Goal: Understand process/instructions: Learn how to perform a task or action

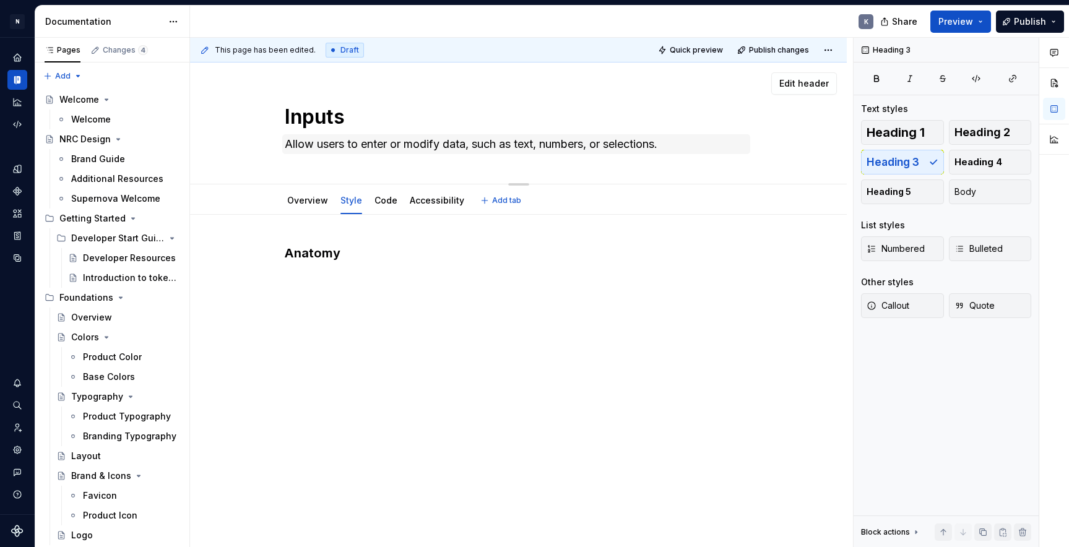
scroll to position [1, 0]
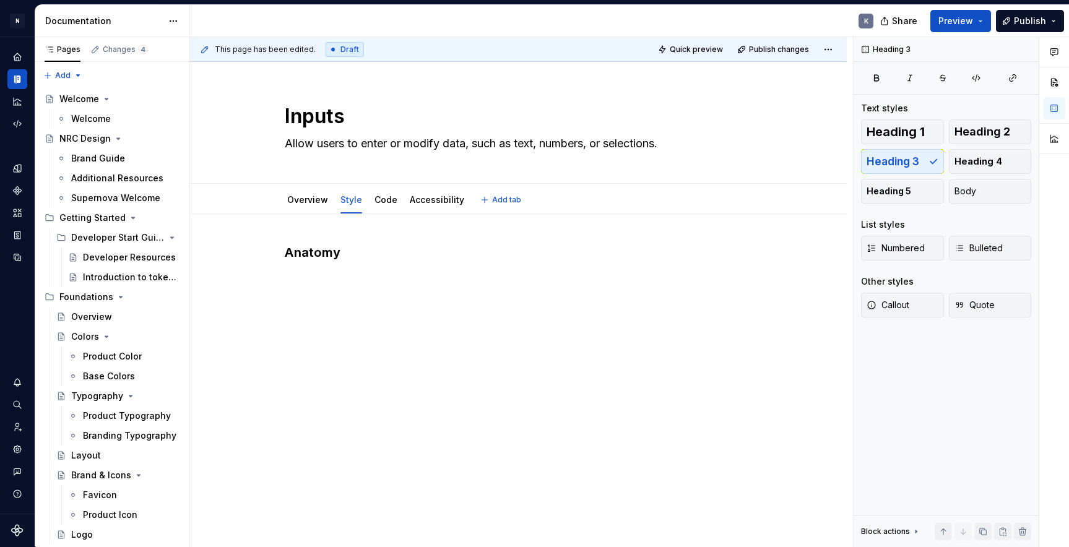
type textarea "*"
click at [370, 255] on h3 "Anatomy" at bounding box center [519, 252] width 468 height 17
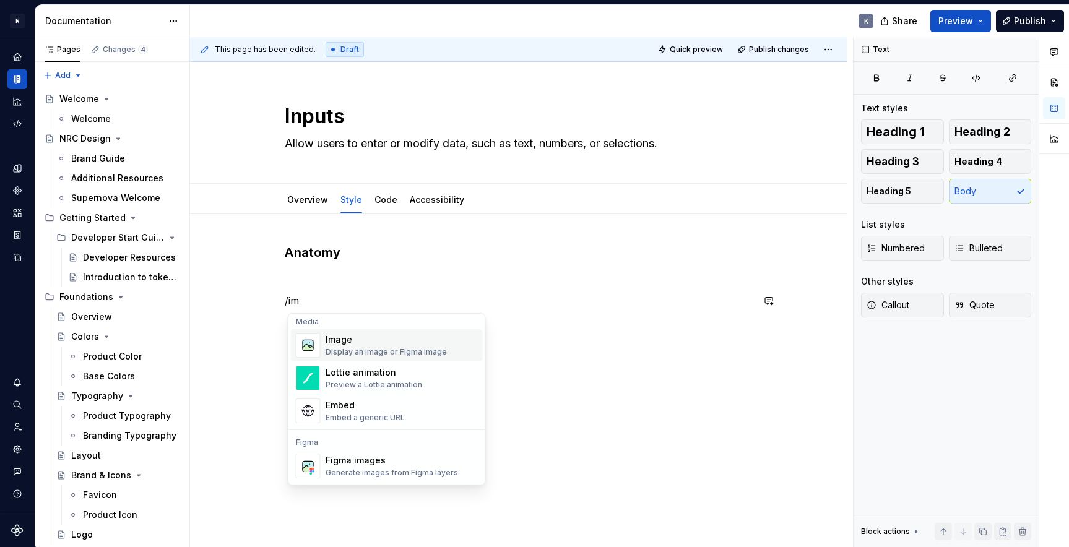
scroll to position [4, 0]
click at [399, 350] on div "Display an image or Figma image" at bounding box center [386, 352] width 121 height 10
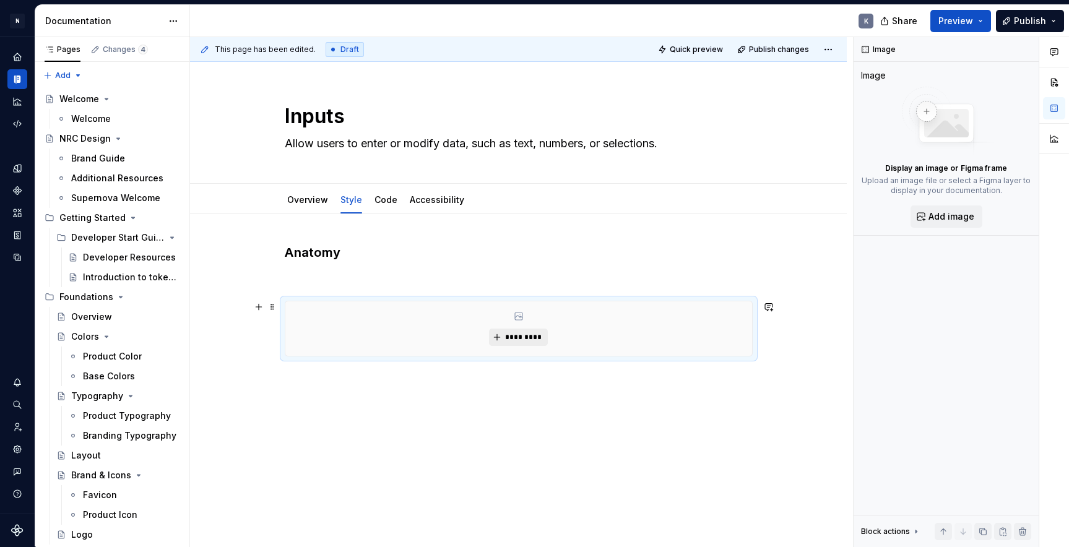
click at [533, 334] on span "*********" at bounding box center [524, 337] width 38 height 10
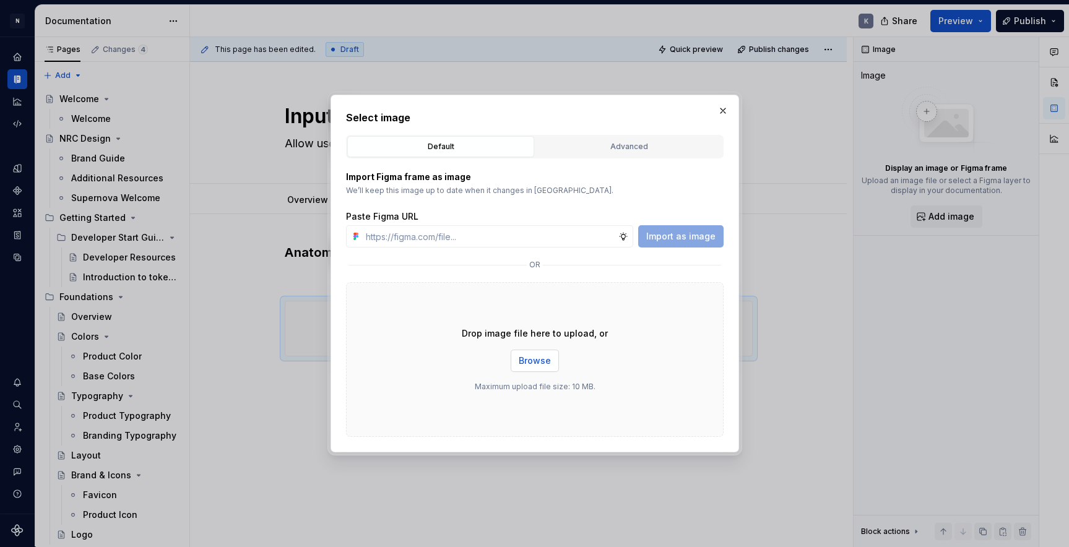
click at [542, 354] on button "Browse" at bounding box center [535, 361] width 48 height 22
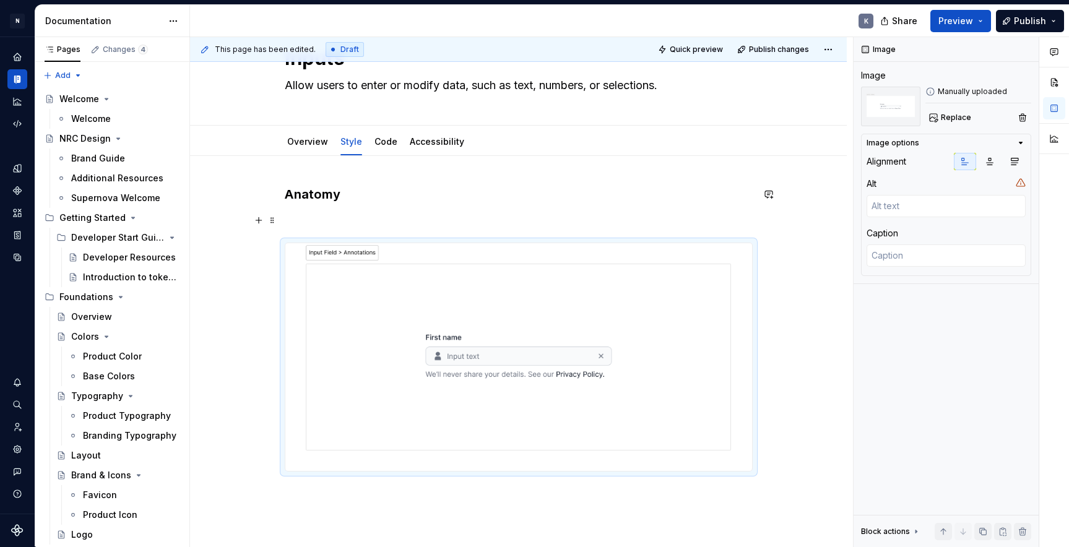
scroll to position [108, 0]
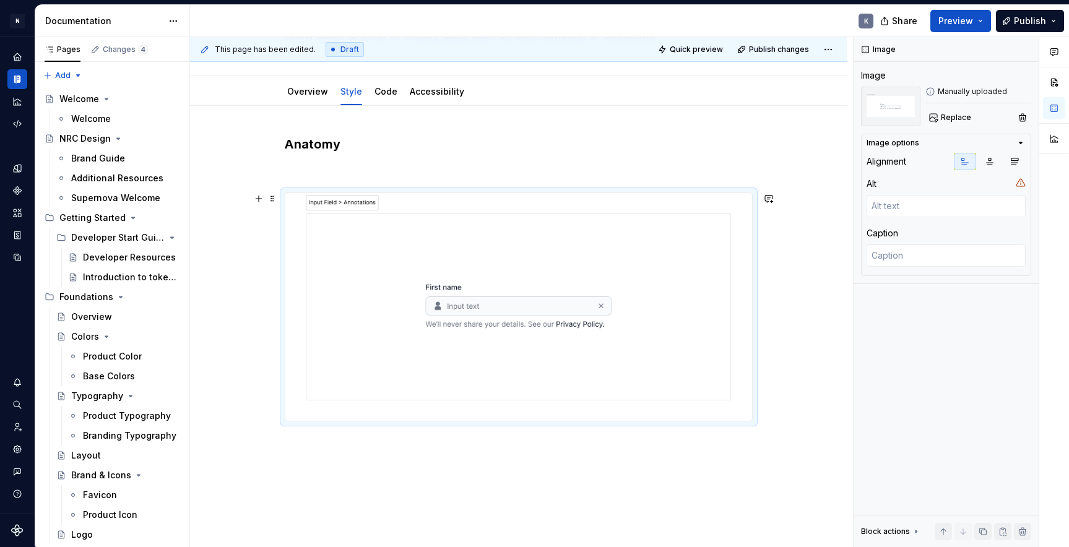
click at [670, 269] on img at bounding box center [518, 307] width 467 height 228
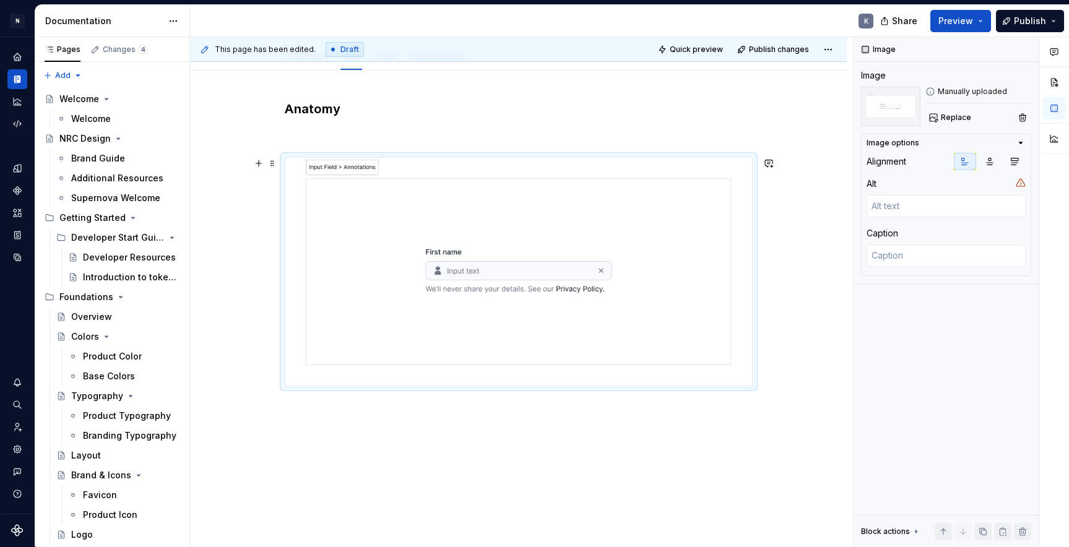
scroll to position [146, 0]
click at [417, 142] on div "Anatomy" at bounding box center [519, 241] width 468 height 286
click at [436, 219] on img at bounding box center [518, 269] width 467 height 228
click at [565, 412] on div "Anatomy" at bounding box center [518, 315] width 657 height 495
click at [532, 424] on div "Anatomy" at bounding box center [518, 315] width 657 height 495
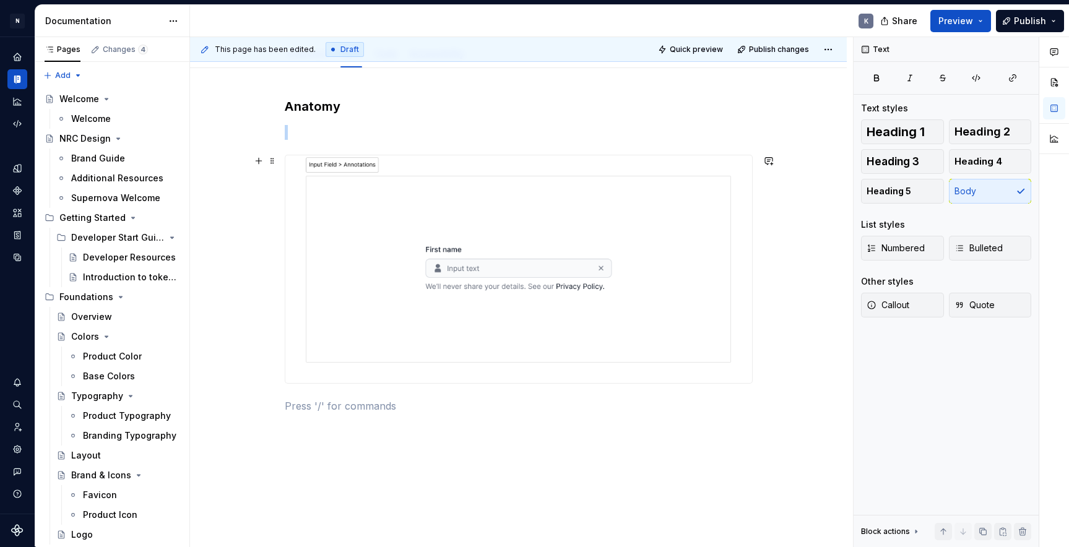
click at [732, 300] on img at bounding box center [518, 269] width 467 height 228
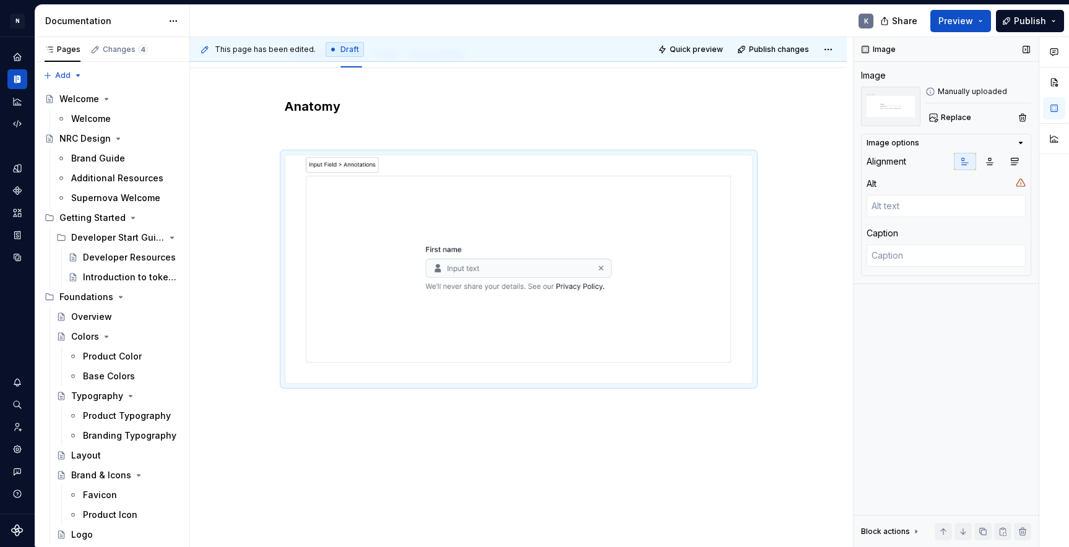
click at [1023, 144] on icon "button" at bounding box center [1021, 143] width 10 height 10
click at [1023, 142] on icon "button" at bounding box center [1021, 143] width 10 height 10
click at [989, 161] on icon "button" at bounding box center [990, 161] width 7 height 7
click at [1016, 163] on icon "button" at bounding box center [1015, 161] width 7 height 7
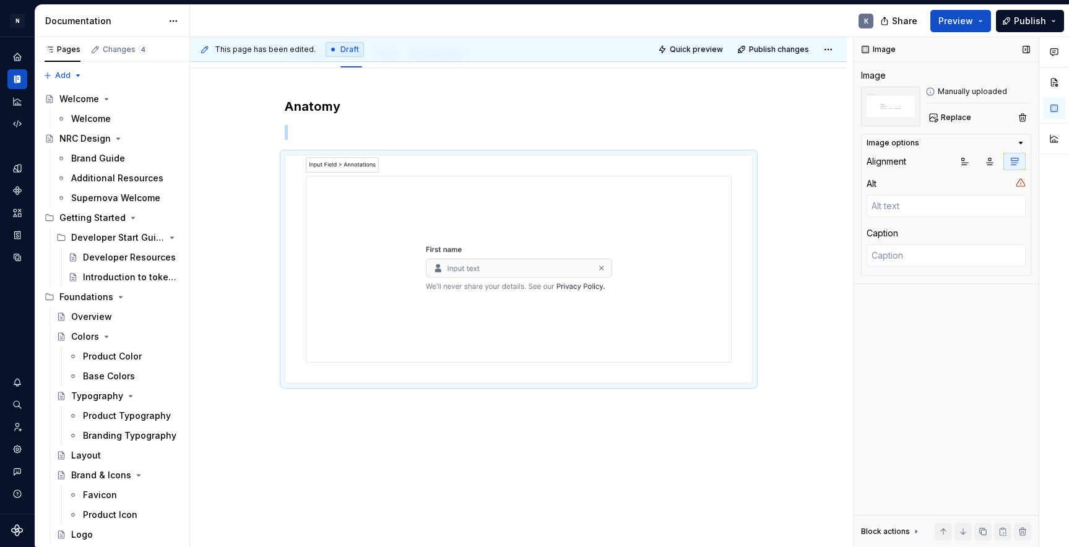
click at [1016, 163] on icon "button" at bounding box center [1015, 161] width 7 height 7
click at [965, 163] on icon "button" at bounding box center [965, 162] width 10 height 10
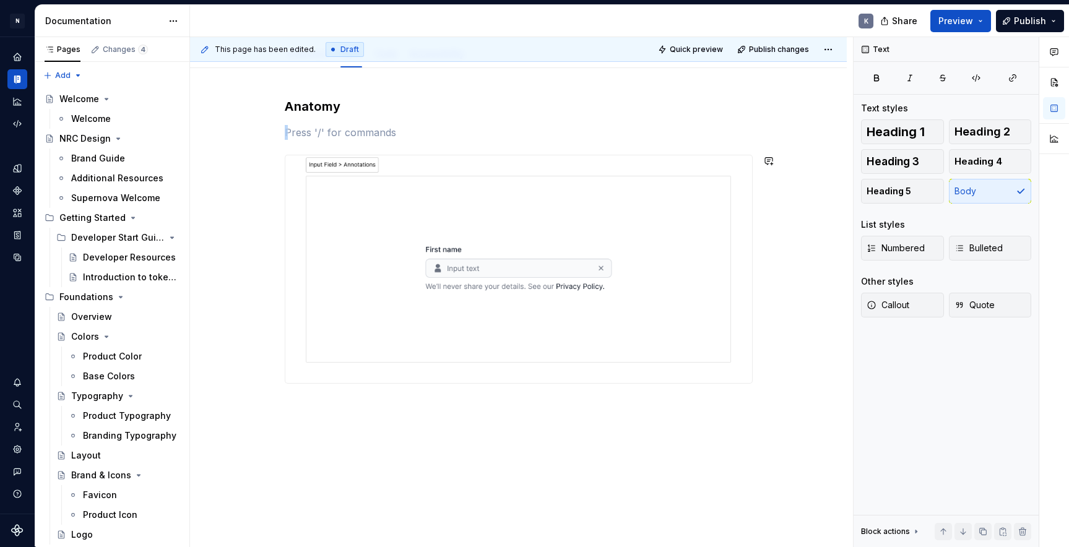
click at [740, 116] on div "Anatomy" at bounding box center [519, 256] width 468 height 316
type textarea "*"
